Goal: Information Seeking & Learning: Learn about a topic

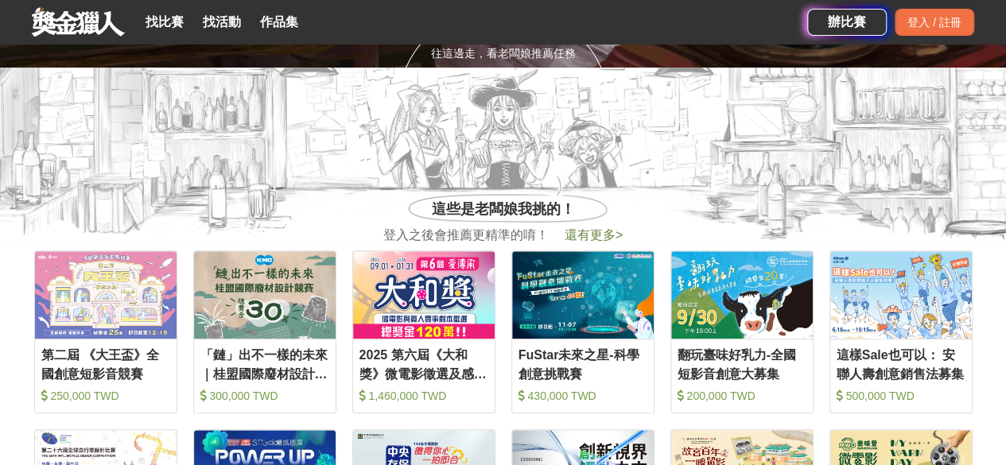
scroll to position [398, 0]
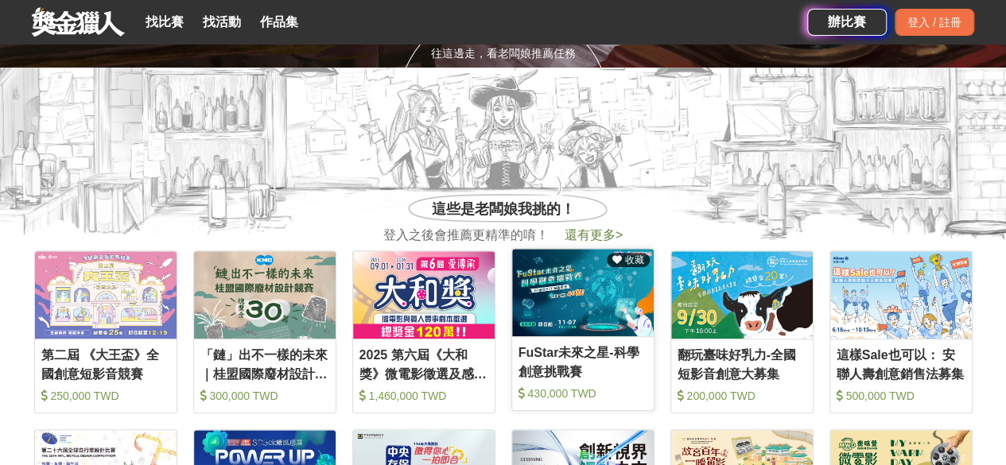
click at [589, 317] on img at bounding box center [583, 292] width 142 height 87
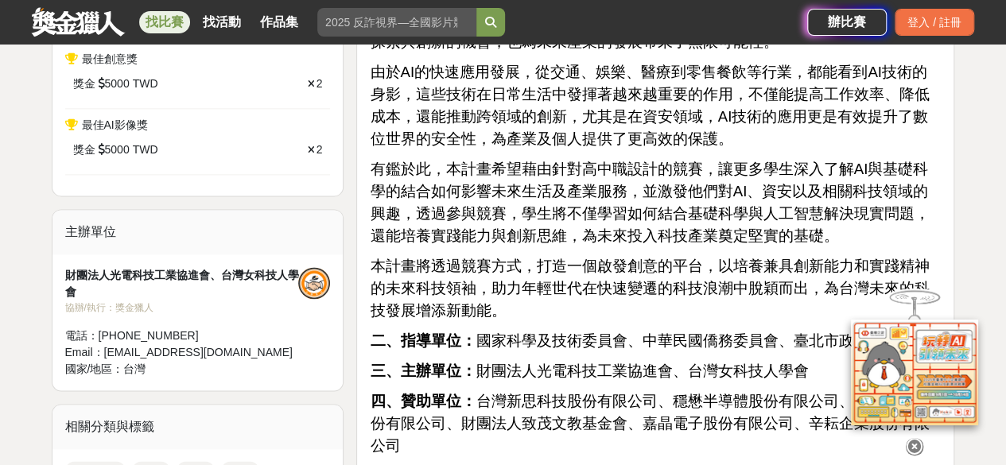
scroll to position [1193, 0]
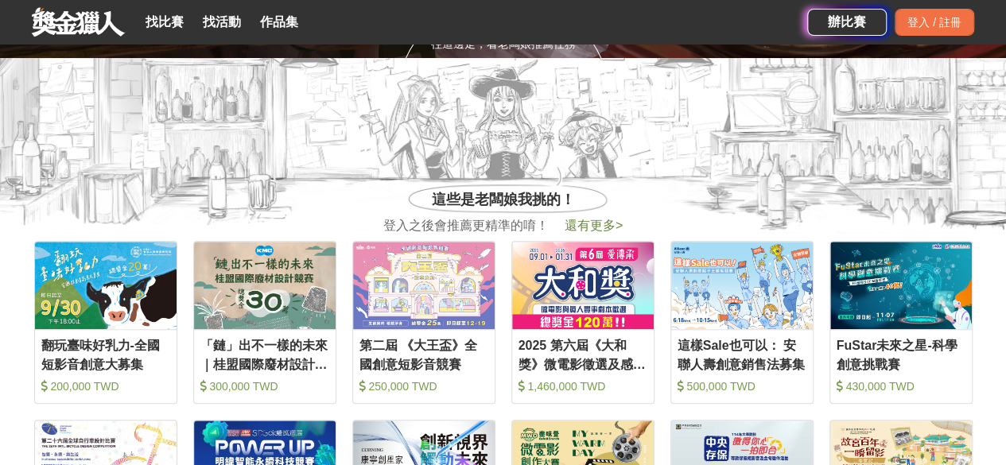
scroll to position [477, 0]
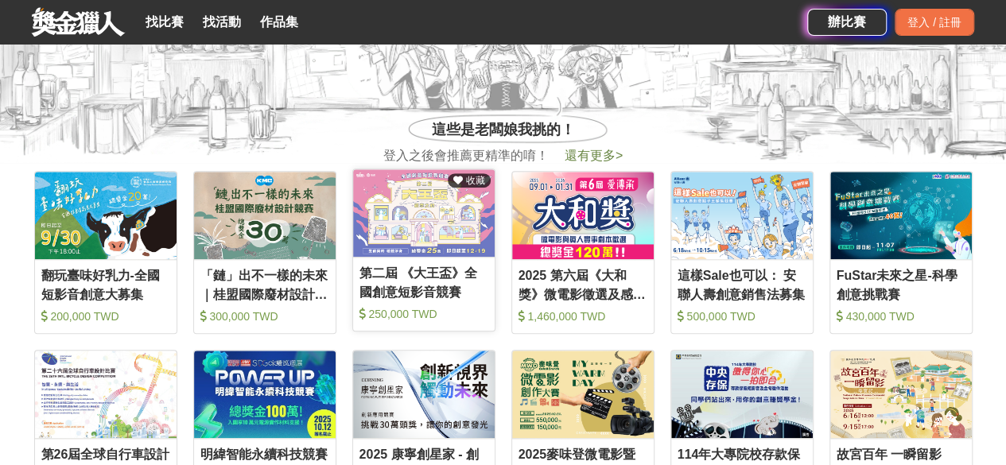
click at [442, 251] on img at bounding box center [424, 212] width 142 height 87
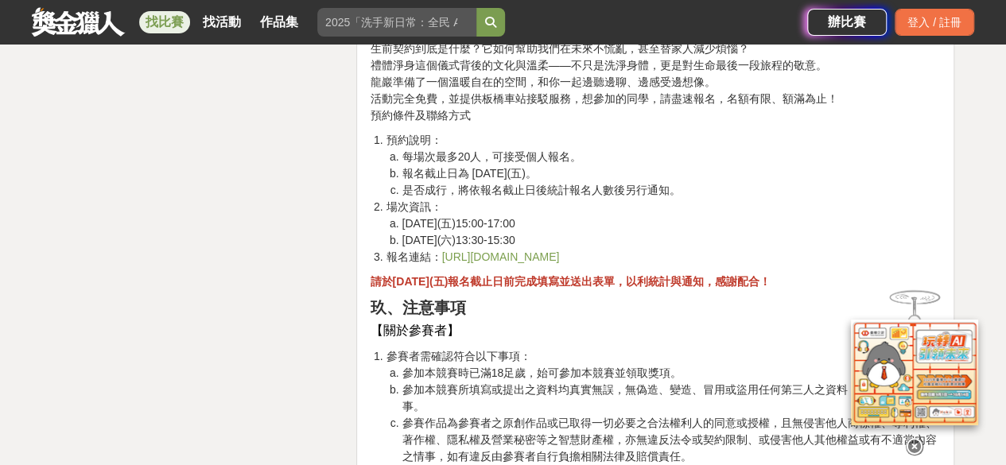
scroll to position [3579, 0]
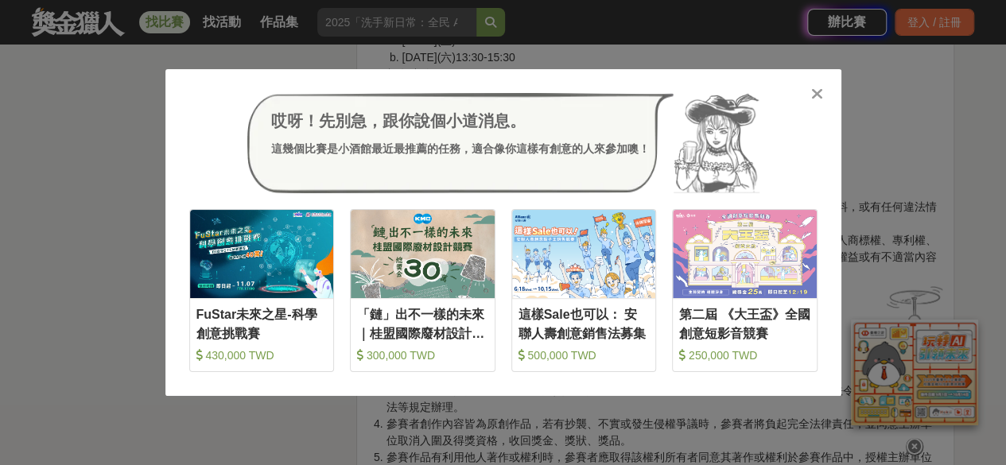
click at [820, 98] on icon at bounding box center [817, 94] width 12 height 16
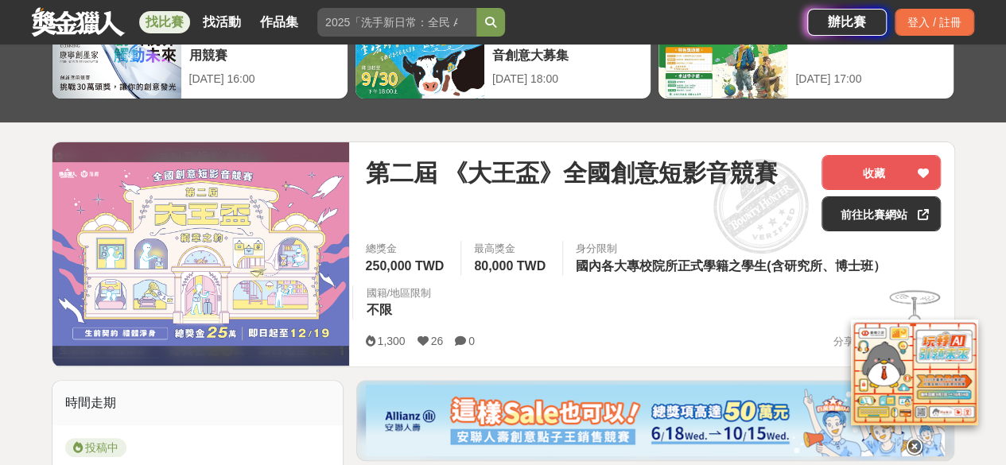
scroll to position [159, 0]
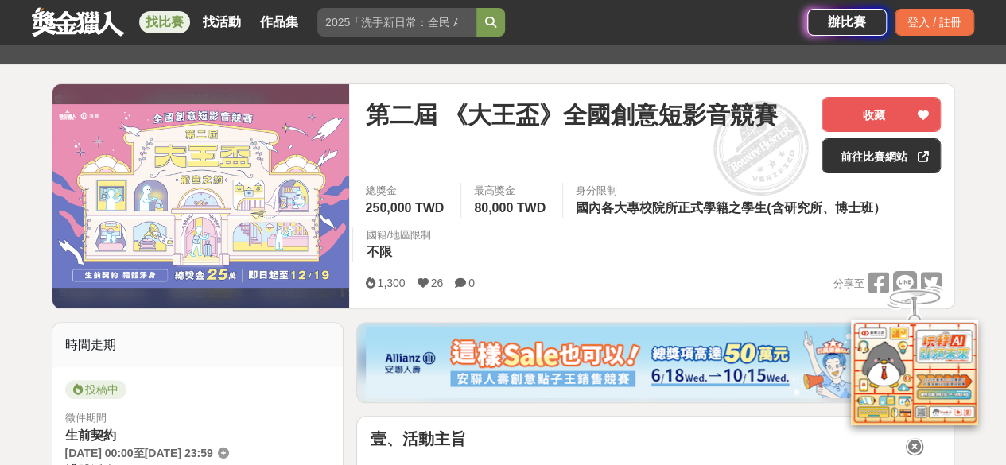
click at [915, 438] on icon at bounding box center [914, 446] width 17 height 17
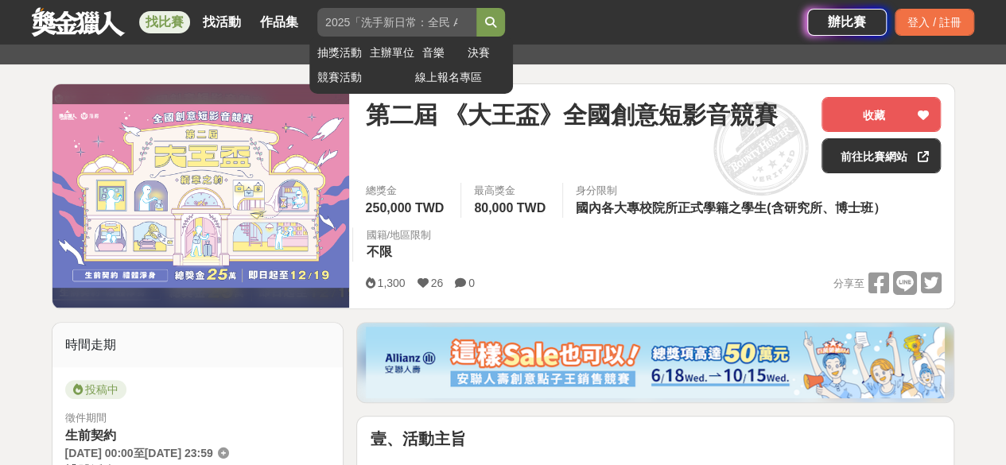
click at [415, 20] on input "search" at bounding box center [396, 22] width 159 height 29
click at [476, 8] on button "submit" at bounding box center [490, 22] width 29 height 29
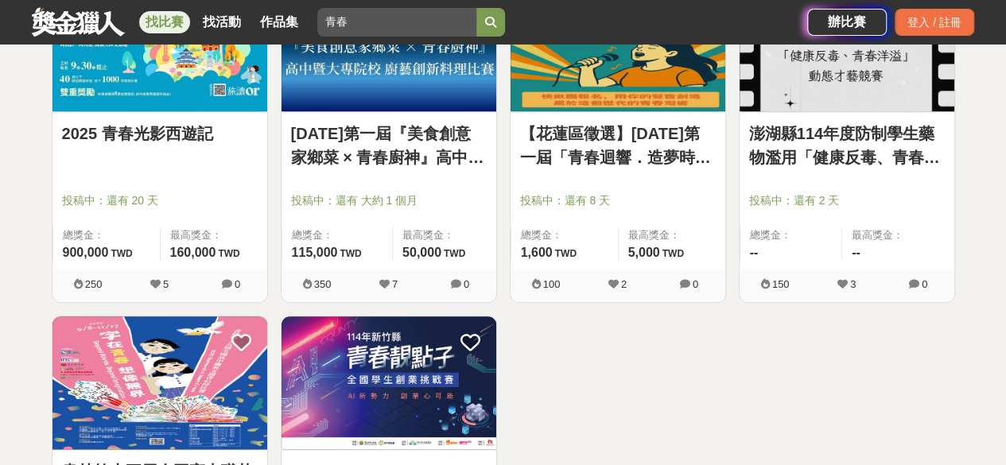
scroll to position [795, 0]
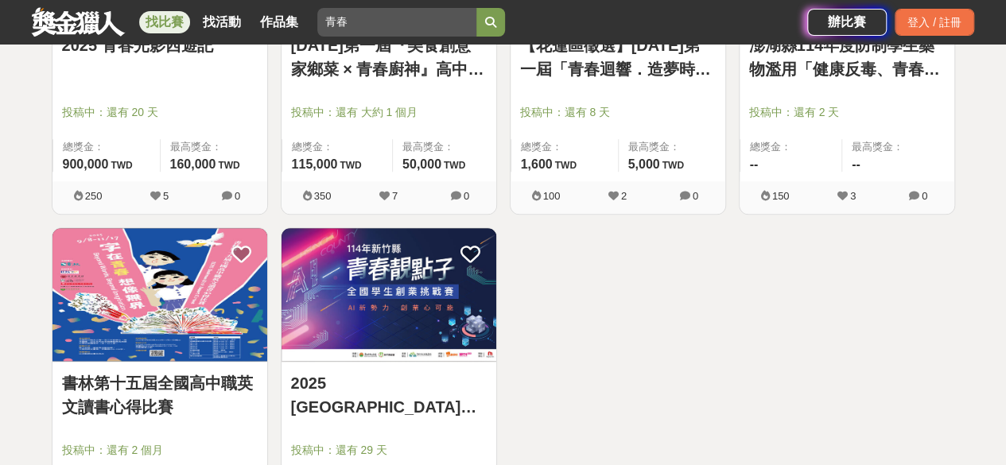
click at [372, 300] on img at bounding box center [389, 294] width 215 height 133
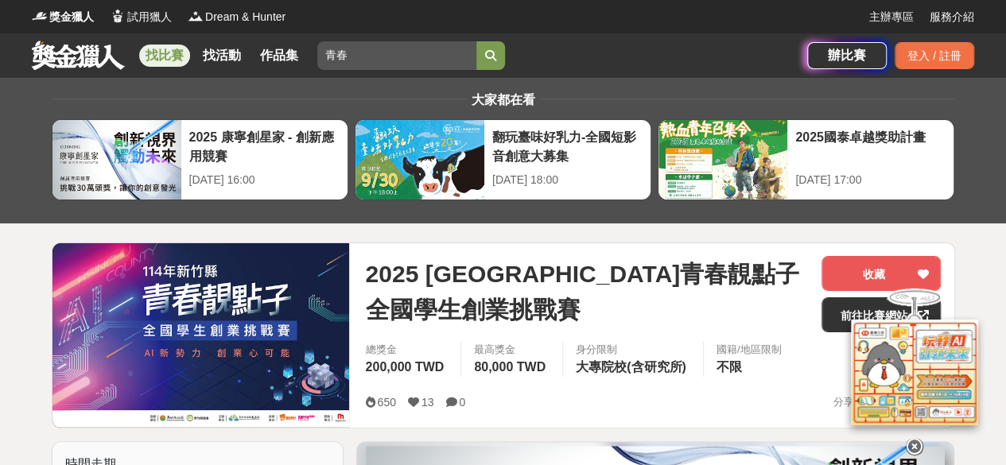
click at [164, 57] on link "找比賽" at bounding box center [164, 56] width 51 height 22
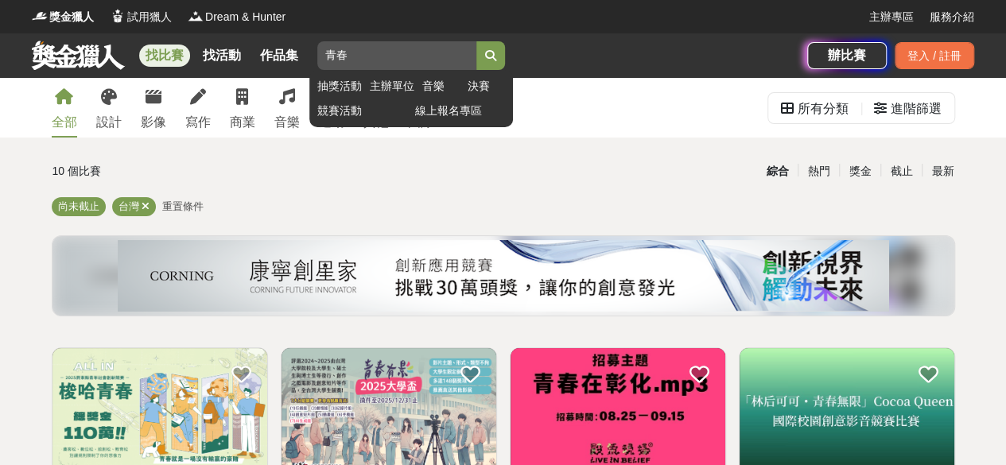
click at [378, 52] on input "青春" at bounding box center [396, 55] width 159 height 29
type input "青"
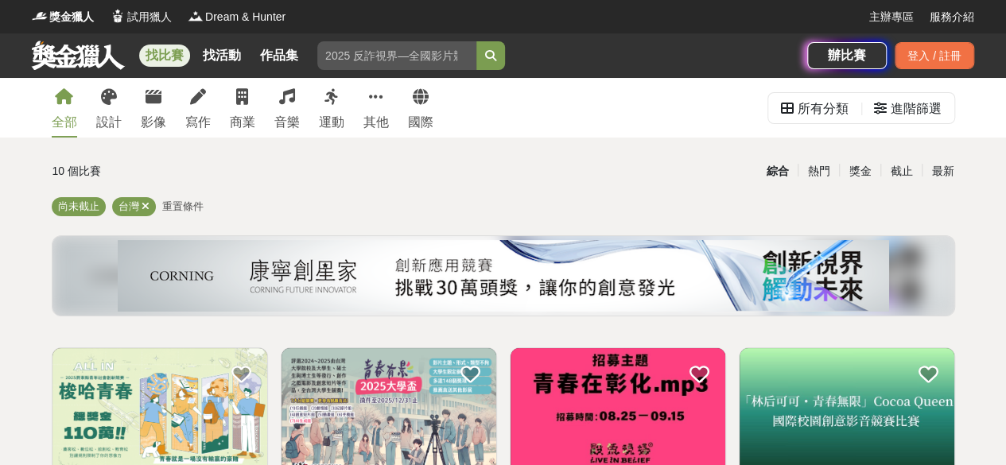
click at [619, 51] on div "找比賽 找活動 作品集 抽獎活動 主辦單位 音樂 決賽 競賽活動 線上報名專區" at bounding box center [420, 55] width 776 height 45
click at [168, 56] on link "找比賽" at bounding box center [164, 56] width 51 height 22
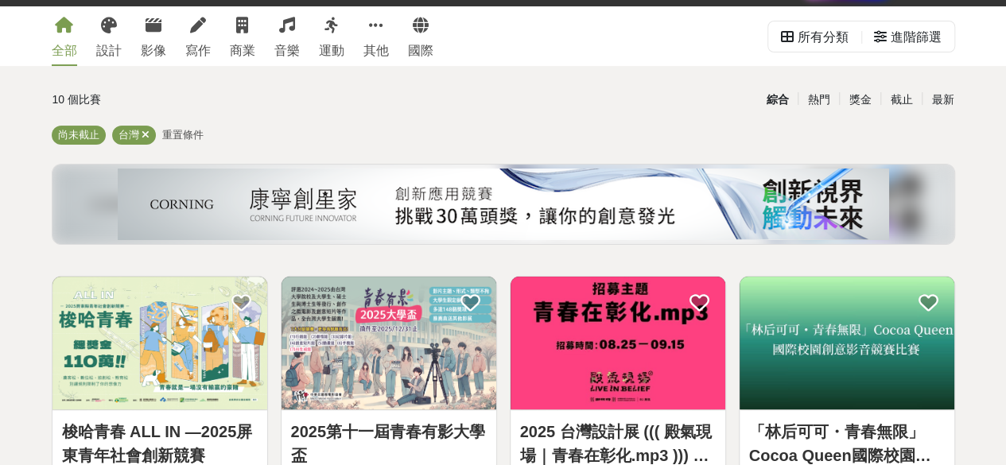
scroll to position [318, 0]
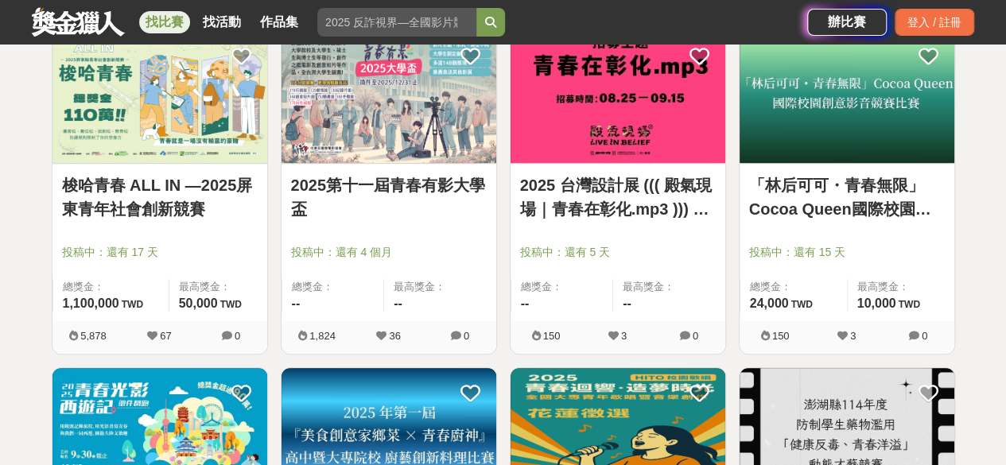
click at [301, 333] on icon at bounding box center [302, 336] width 9 height 10
click at [392, 134] on img at bounding box center [389, 96] width 215 height 133
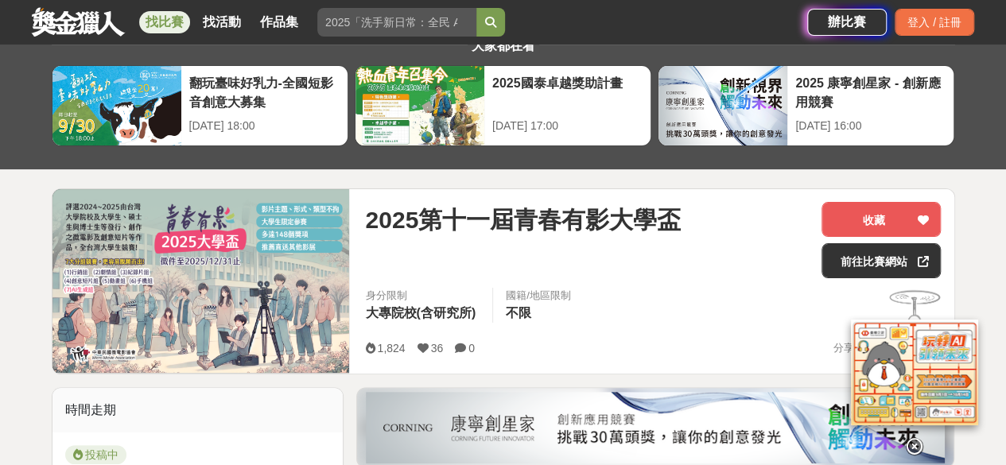
scroll to position [80, 0]
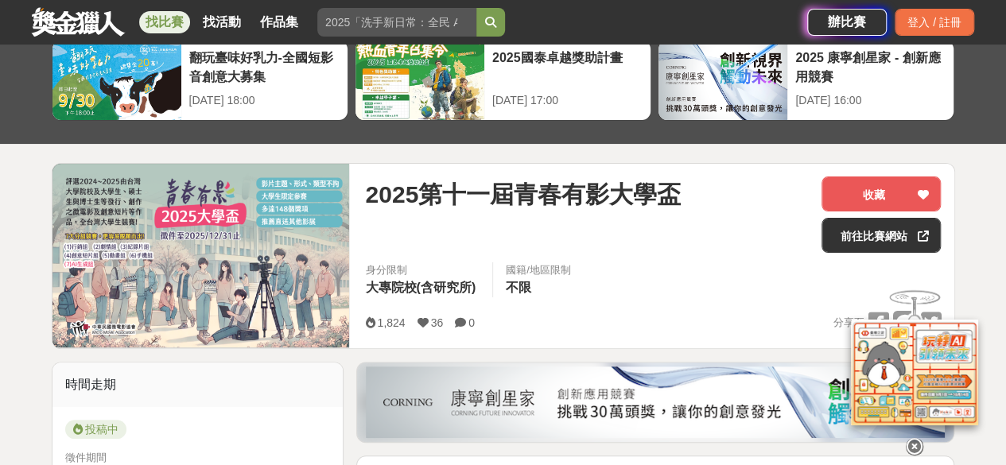
click at [423, 321] on icon at bounding box center [423, 322] width 11 height 11
click at [374, 322] on icon at bounding box center [370, 322] width 10 height 11
drag, startPoint x: 361, startPoint y: 320, endPoint x: 426, endPoint y: 320, distance: 65.2
click at [426, 320] on div "2025第十一屆青春有影大學盃 收藏 前往[GEOGRAPHIC_DATA]網站 身分限制 大專院校(含研究所) 國籍/地區限制 不限 1,824 36 0 …" at bounding box center [652, 256] width 601 height 185
click at [407, 336] on div "2025第十一屆青春有影大學盃 收藏 前往[GEOGRAPHIC_DATA]網站 身分限制 大專院校(含研究所) 國籍/地區限制 不限 1,824 36 0 …" at bounding box center [652, 256] width 601 height 185
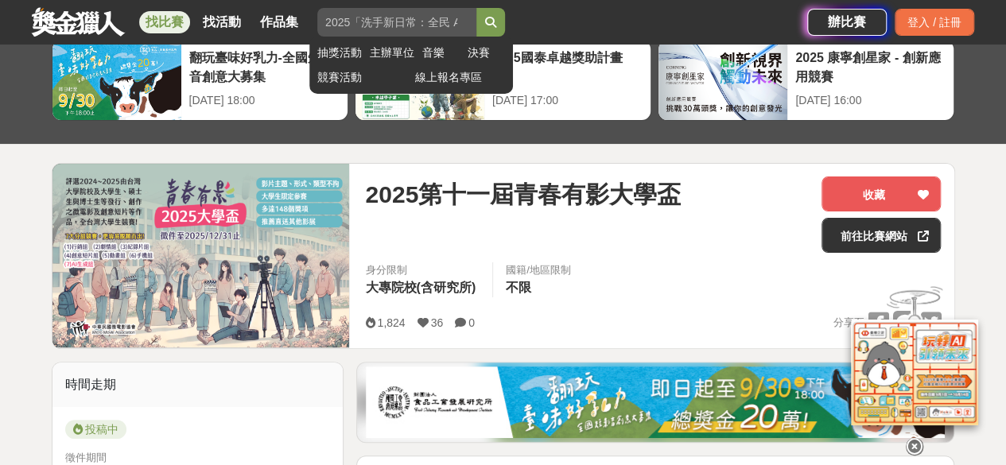
click at [345, 23] on input "search" at bounding box center [396, 22] width 159 height 29
type input "青春"
click at [476, 8] on button "submit" at bounding box center [490, 22] width 29 height 29
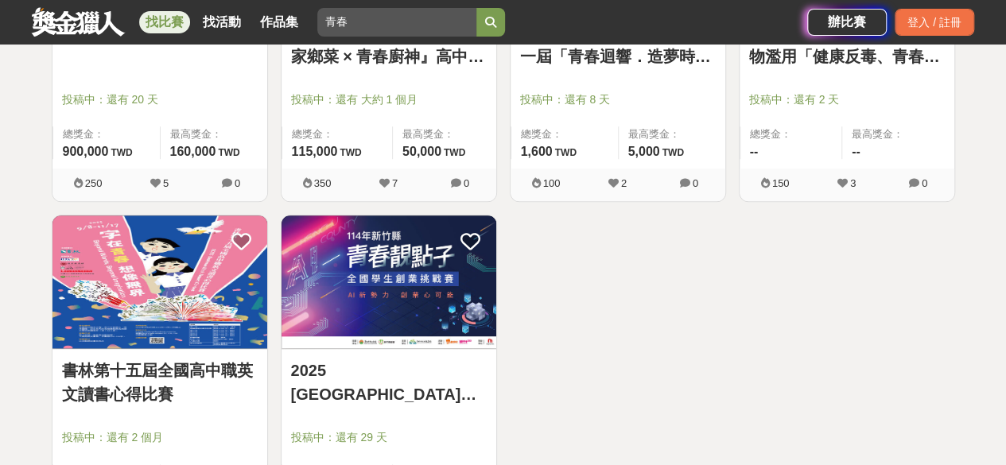
scroll to position [875, 0]
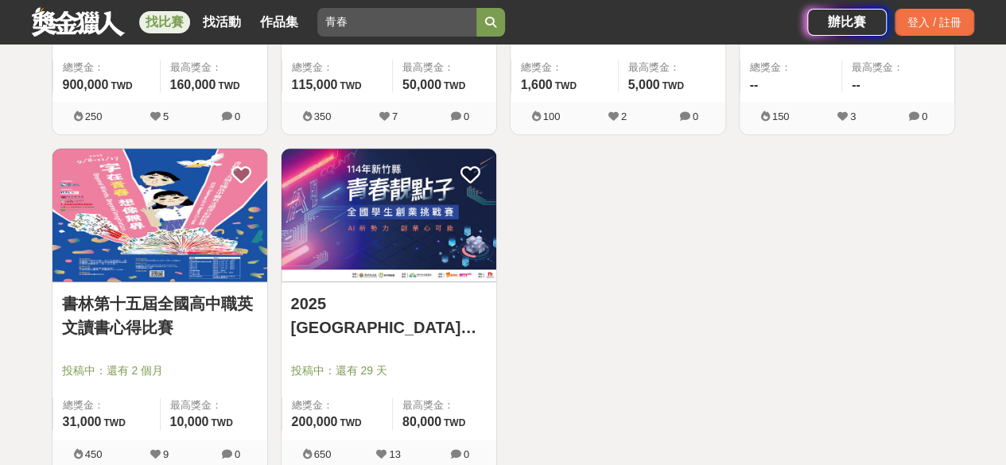
click at [399, 235] on img at bounding box center [389, 215] width 215 height 133
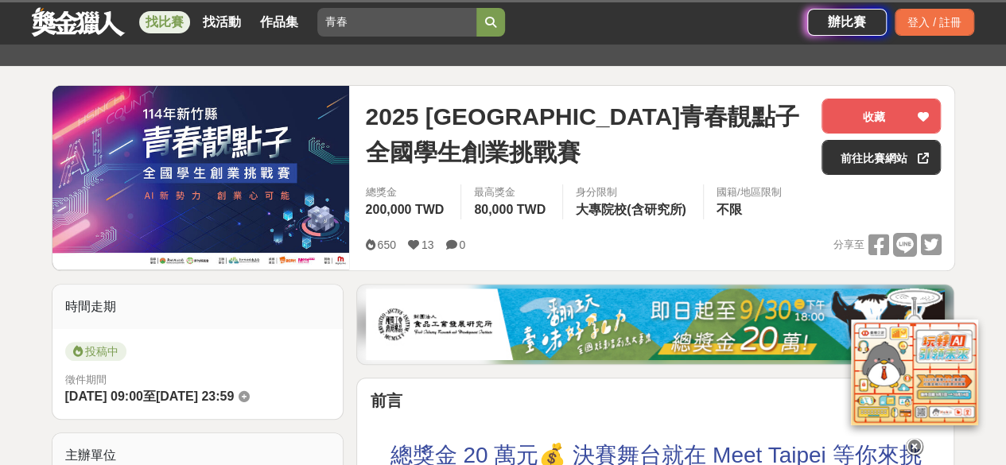
scroll to position [159, 0]
